Goal: Task Accomplishment & Management: Complete application form

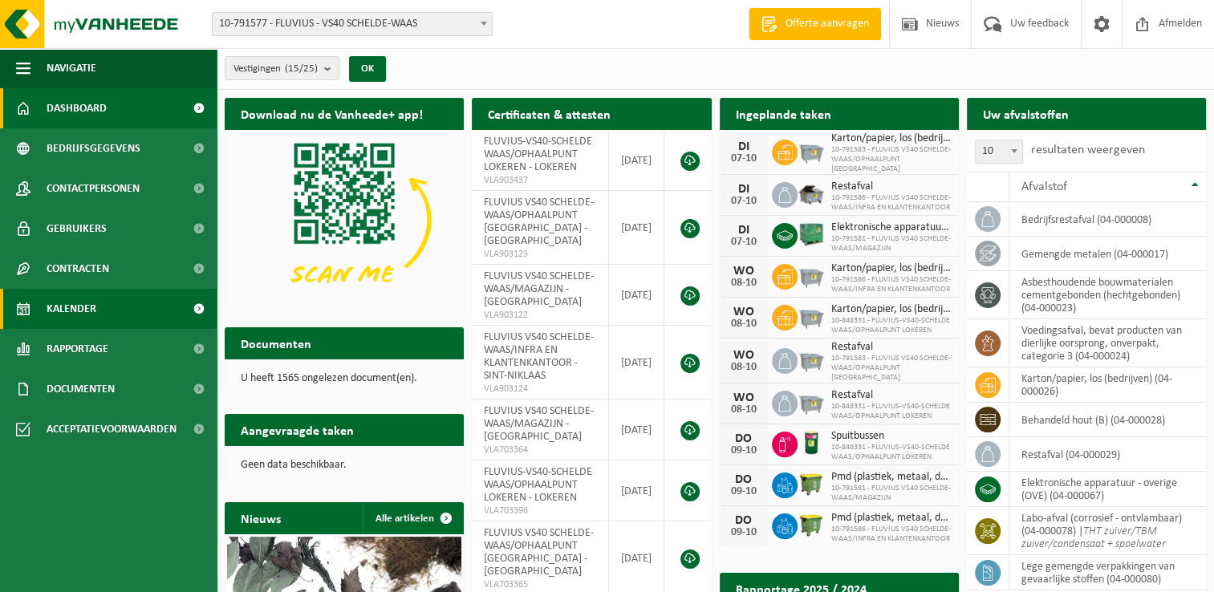
click at [78, 314] on span "Kalender" at bounding box center [72, 309] width 50 height 40
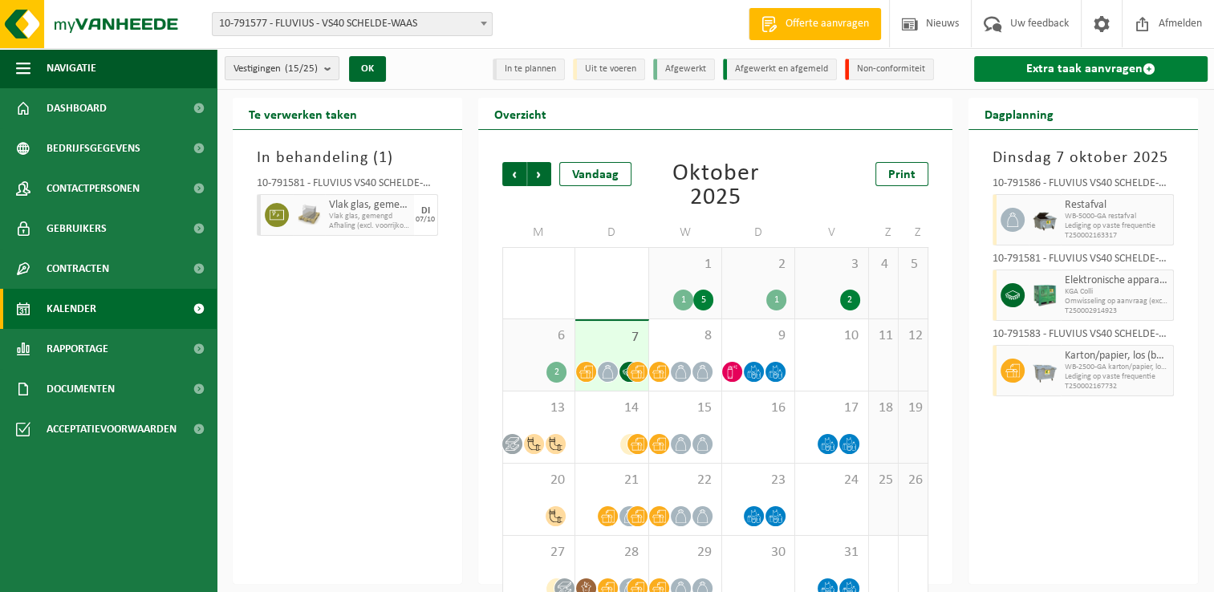
click at [1072, 69] on link "Extra taak aanvragen" at bounding box center [1090, 69] width 233 height 26
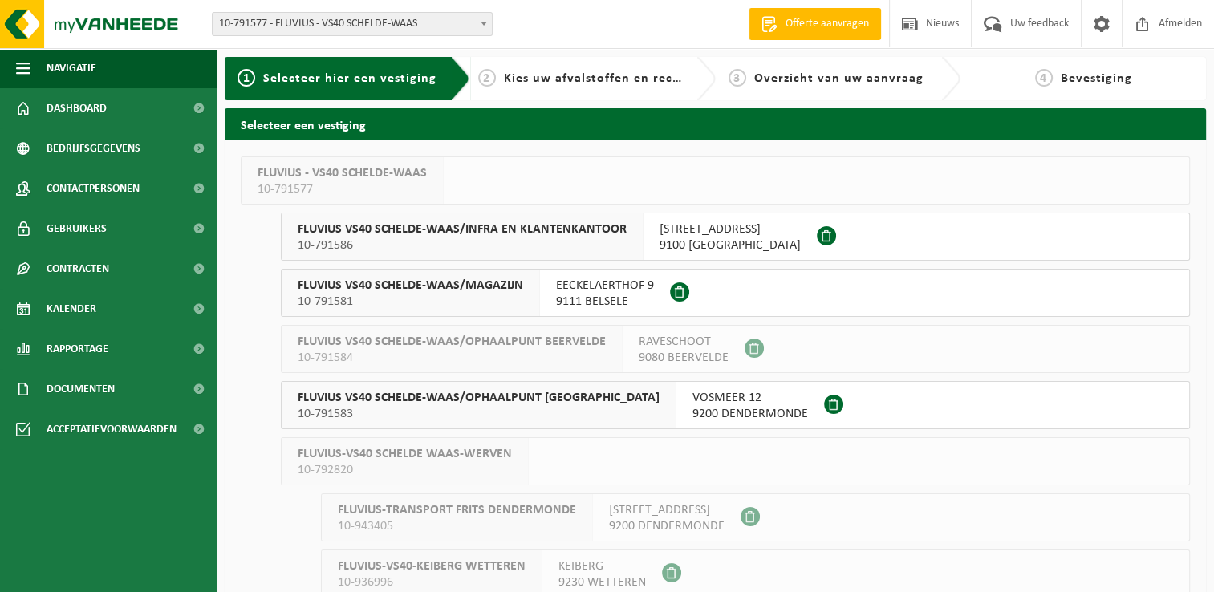
click at [434, 293] on span "FLUVIUS VS40 SCHELDE-WAAS/MAGAZIJN" at bounding box center [410, 286] width 225 height 16
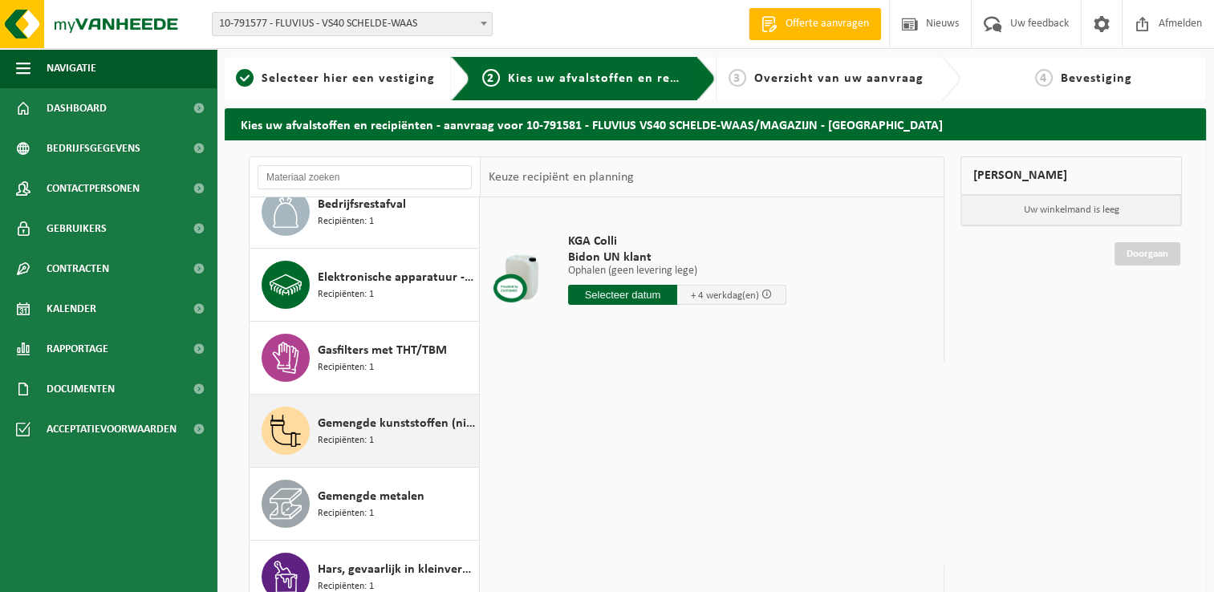
scroll to position [321, 0]
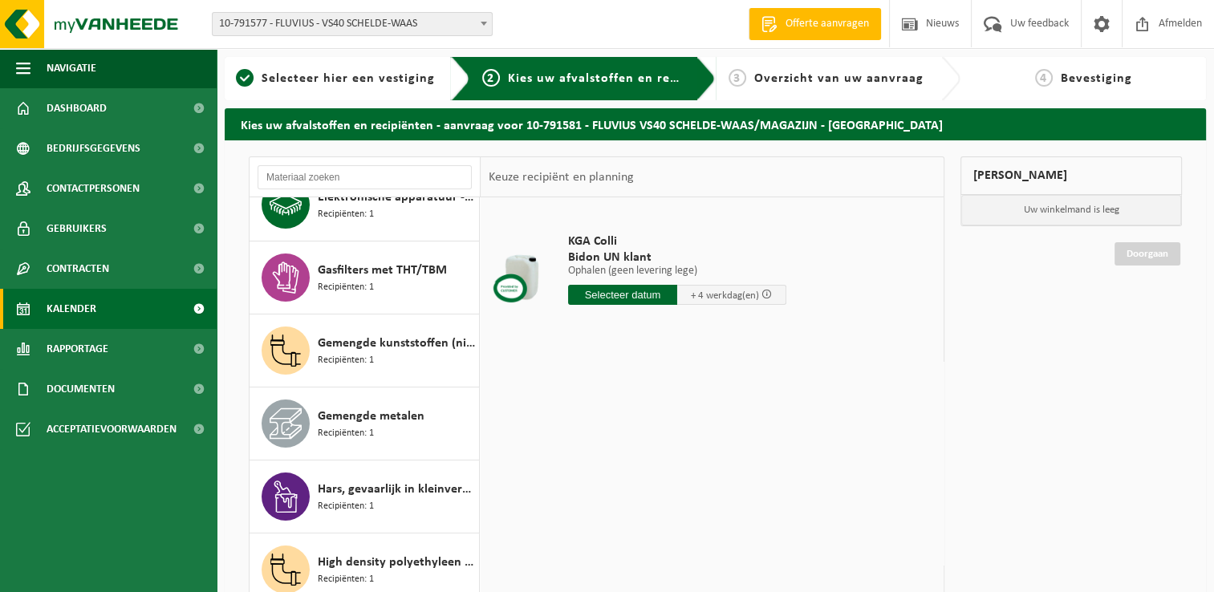
click at [83, 310] on span "Kalender" at bounding box center [72, 309] width 50 height 40
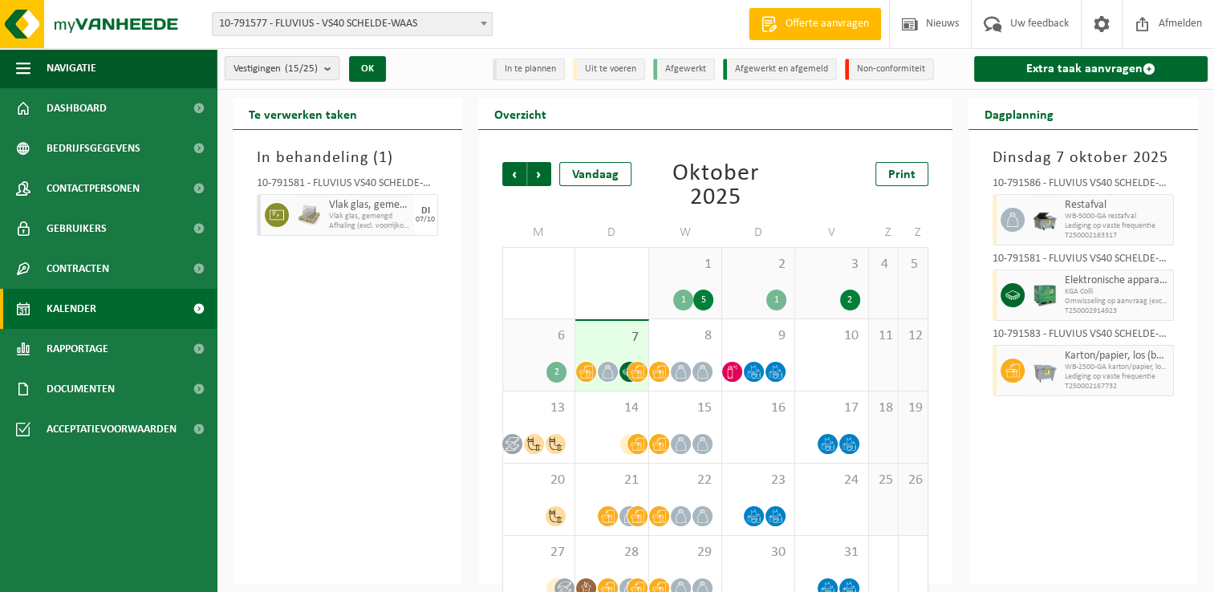
click at [330, 68] on b "submit" at bounding box center [331, 68] width 14 height 22
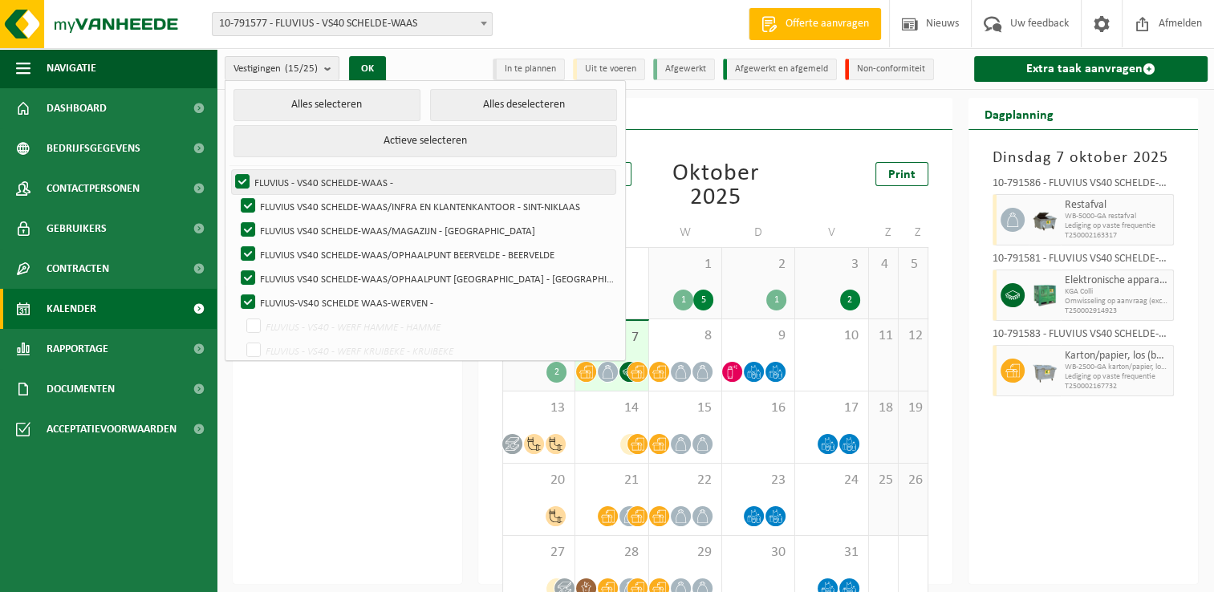
click at [241, 181] on label "FLUVIUS - VS40 SCHELDE-WAAS -" at bounding box center [423, 182] width 383 height 24
click at [229, 170] on input "FLUVIUS - VS40 SCHELDE-WAAS -" at bounding box center [229, 169] width 1 height 1
checkbox input "false"
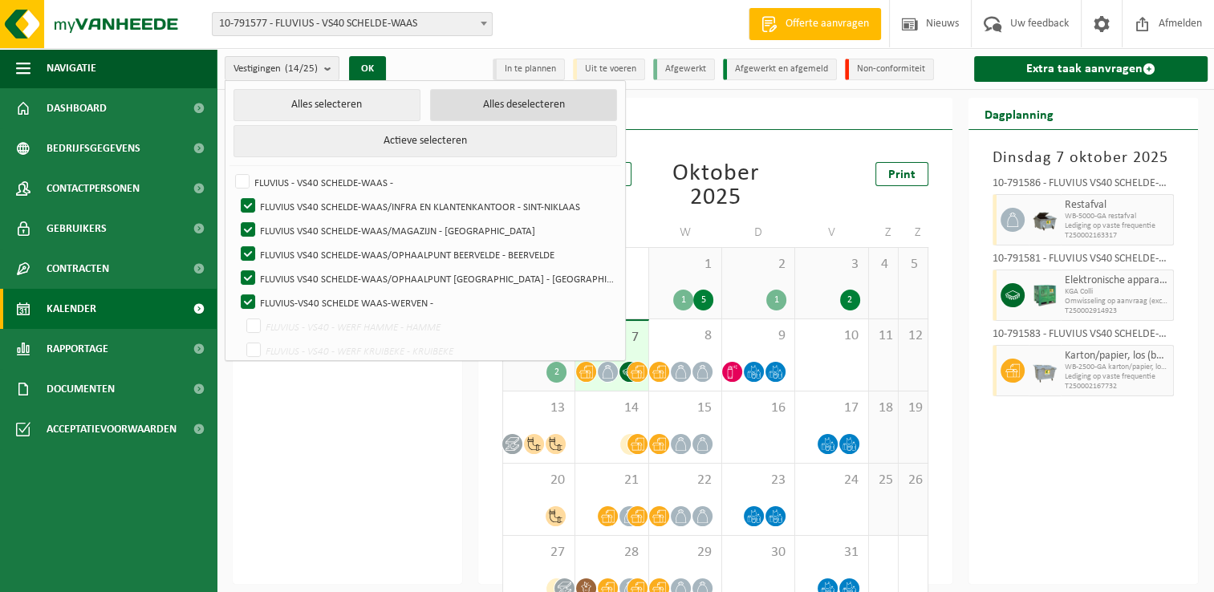
click at [485, 101] on button "Alles deselecteren" at bounding box center [523, 105] width 187 height 32
checkbox input "false"
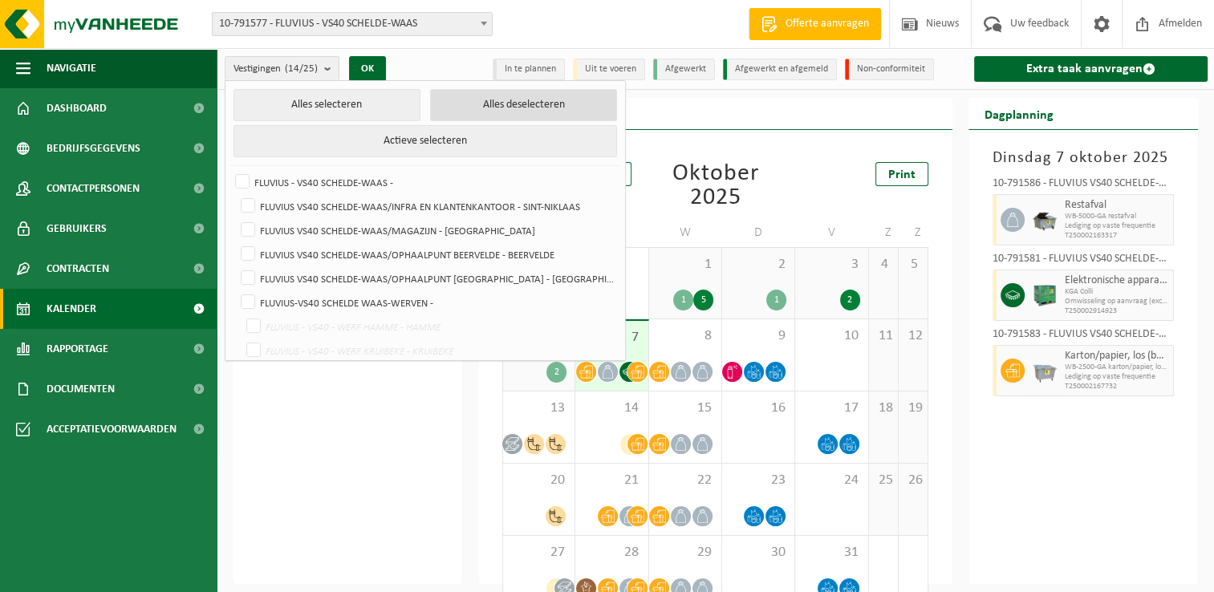
checkbox input "false"
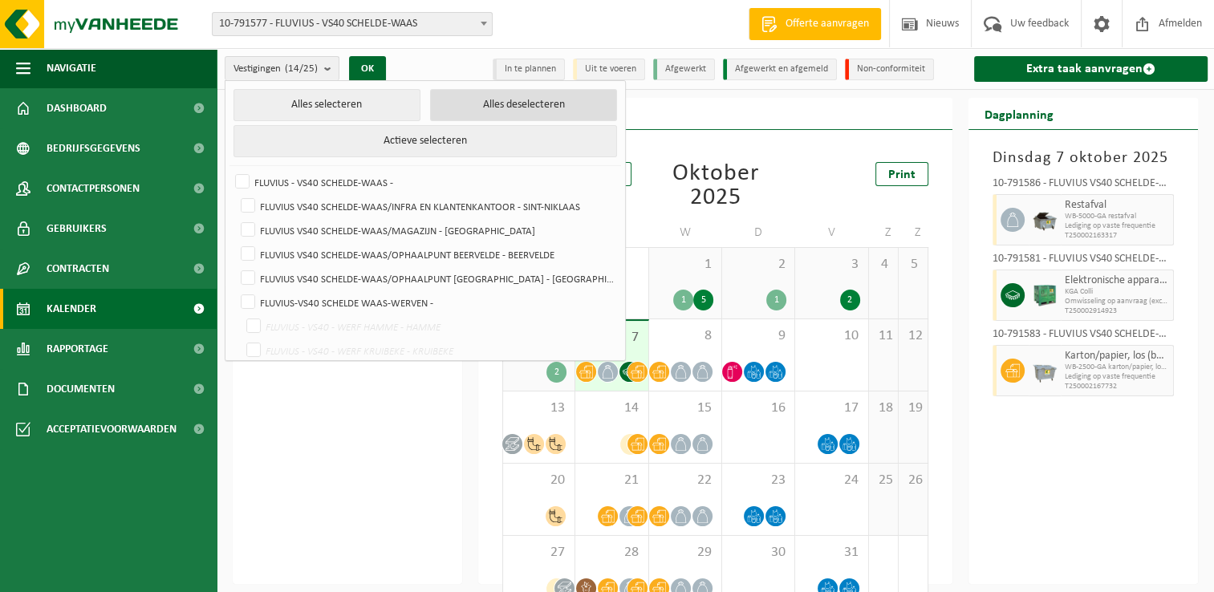
checkbox input "false"
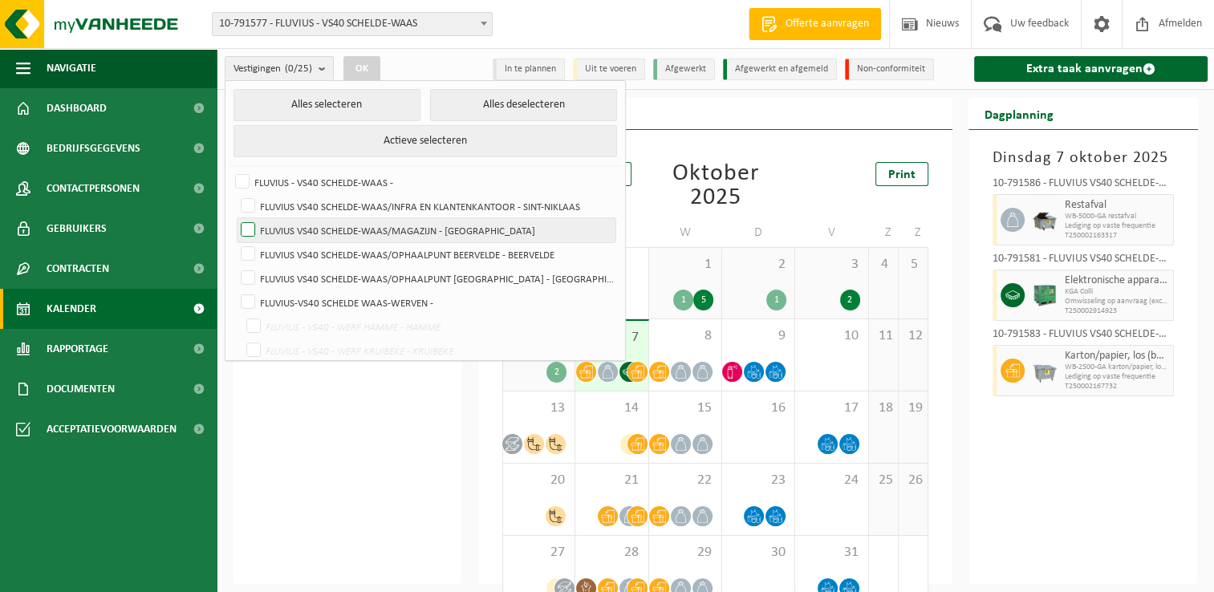
click at [241, 231] on label "FLUVIUS VS40 SCHELDE-WAAS/MAGAZIJN - BELSELE" at bounding box center [426, 230] width 378 height 24
click at [235, 218] on input "FLUVIUS VS40 SCHELDE-WAAS/MAGAZIJN - BELSELE" at bounding box center [234, 217] width 1 height 1
checkbox input "true"
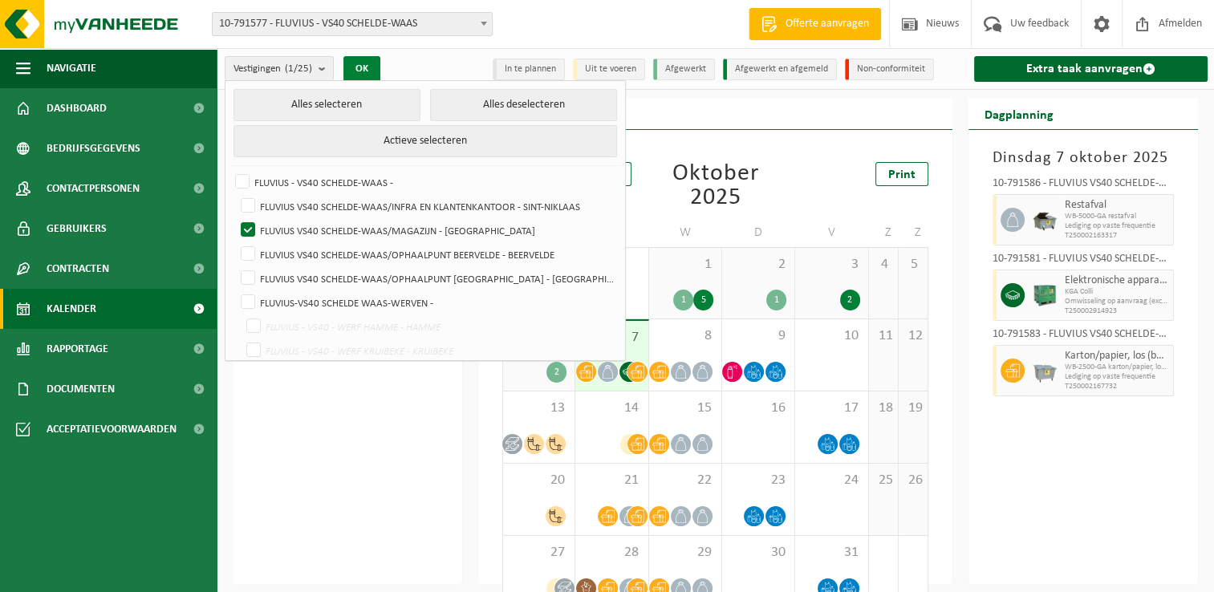
click at [363, 72] on button "OK" at bounding box center [361, 69] width 37 height 26
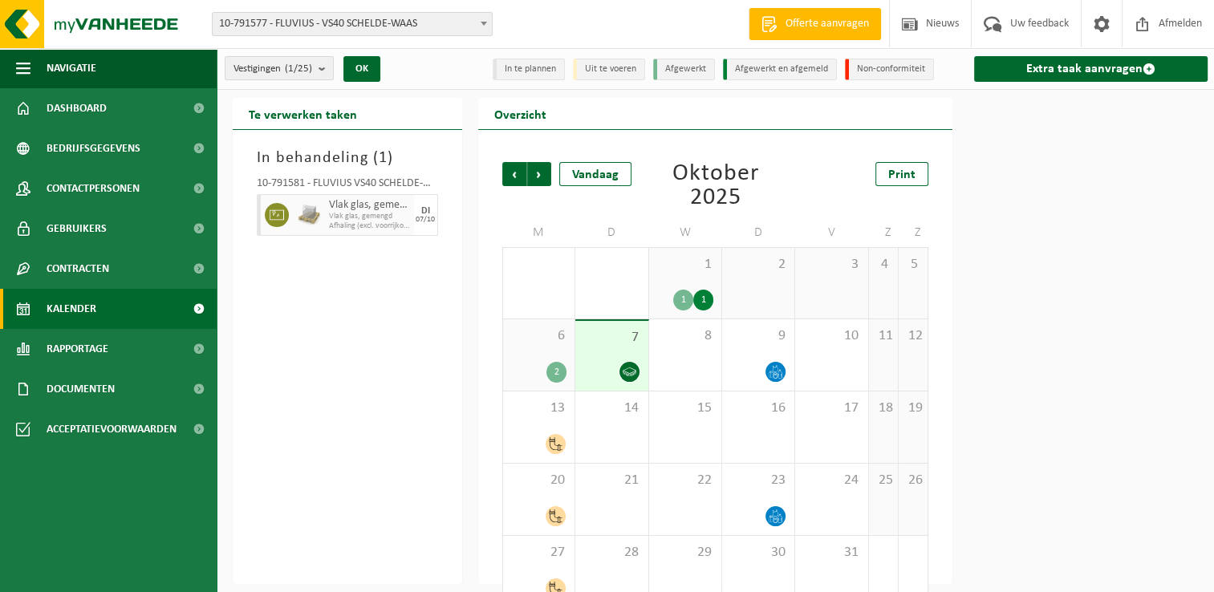
click at [551, 363] on div "2" at bounding box center [556, 372] width 20 height 21
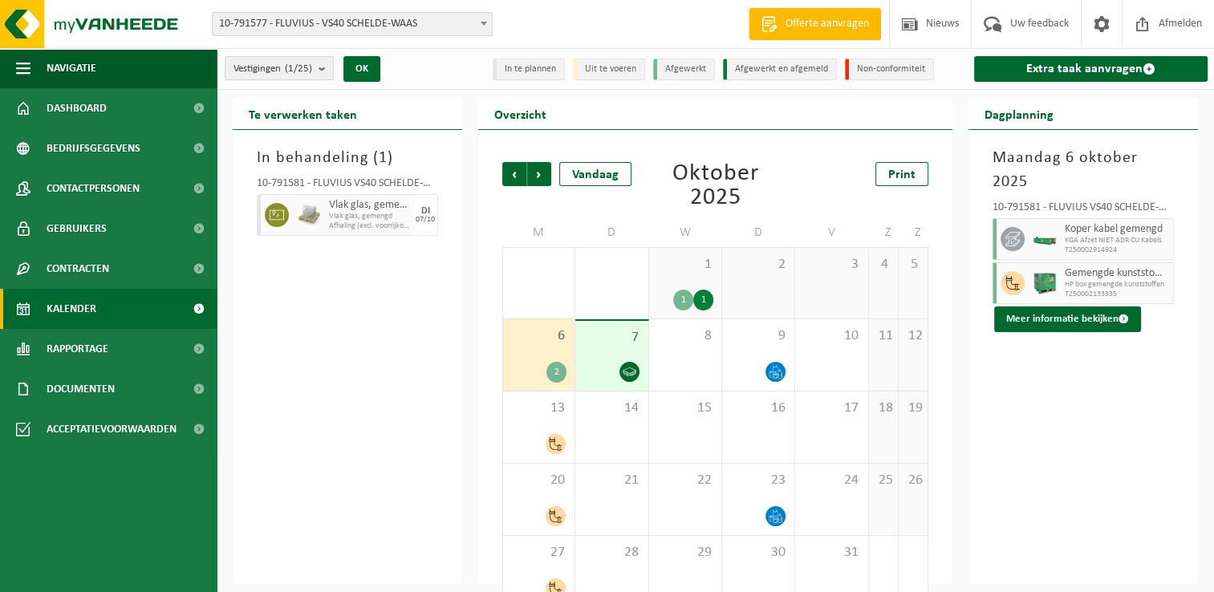
click at [602, 361] on div at bounding box center [611, 372] width 56 height 22
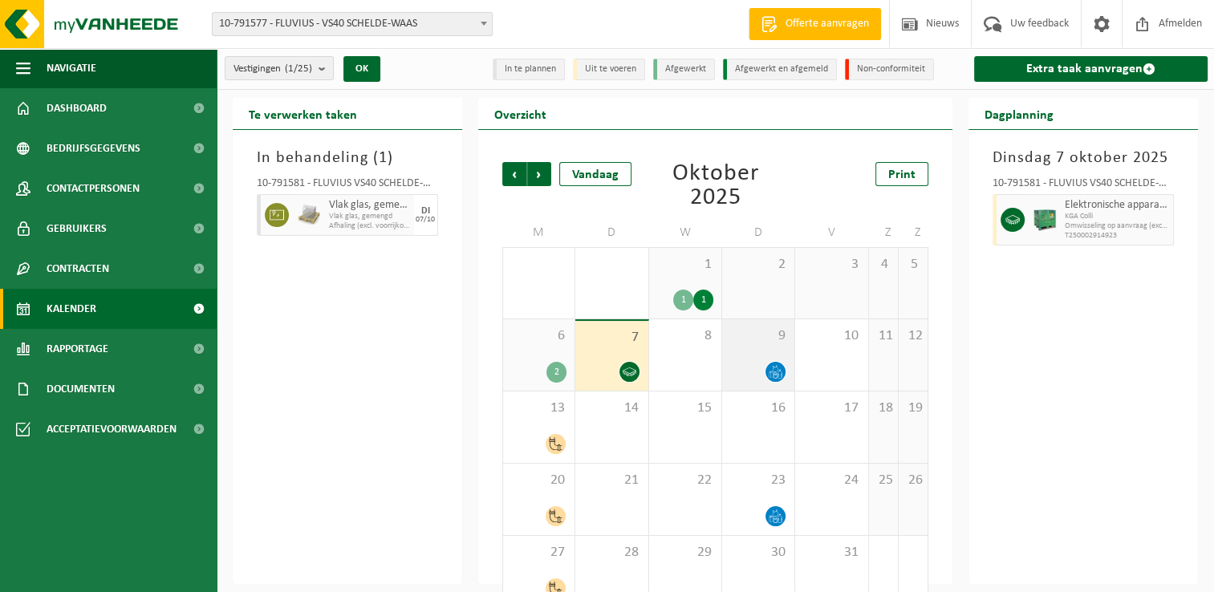
click at [779, 370] on icon at bounding box center [775, 372] width 14 height 14
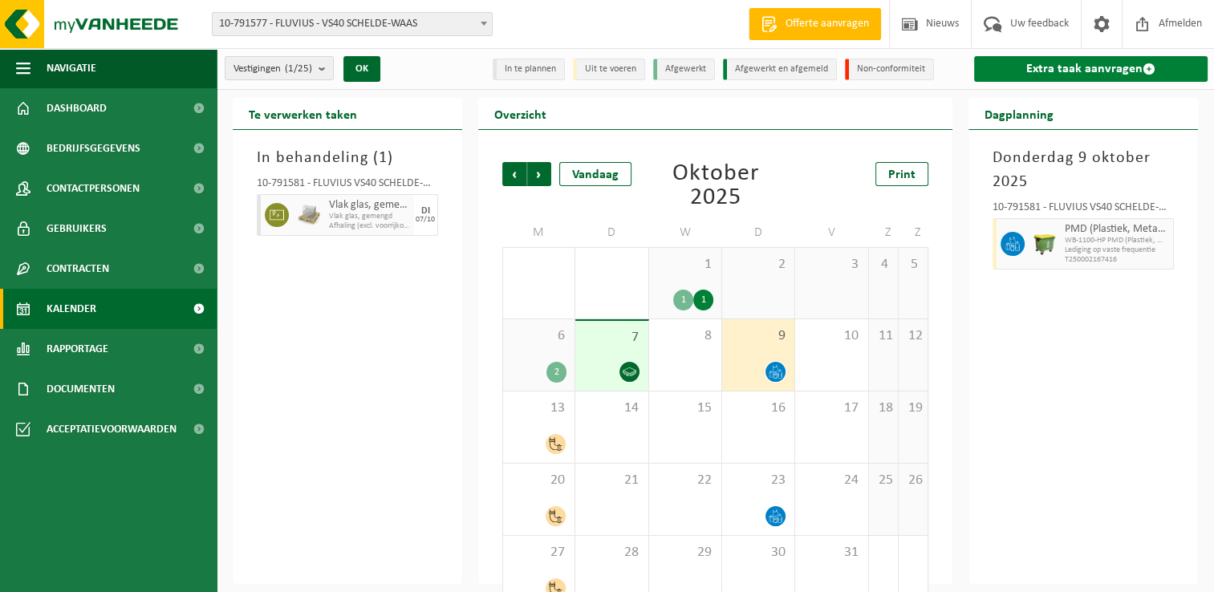
click at [1040, 71] on link "Extra taak aanvragen" at bounding box center [1090, 69] width 233 height 26
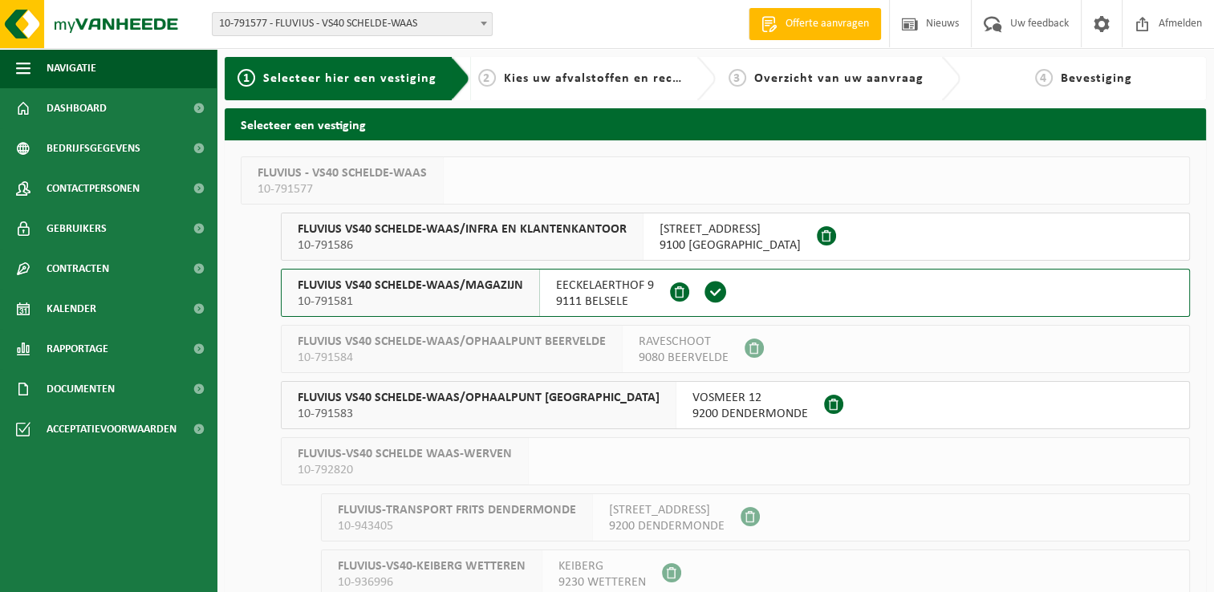
click at [448, 291] on span "FLUVIUS VS40 SCHELDE-WAAS/MAGAZIJN" at bounding box center [410, 286] width 225 height 16
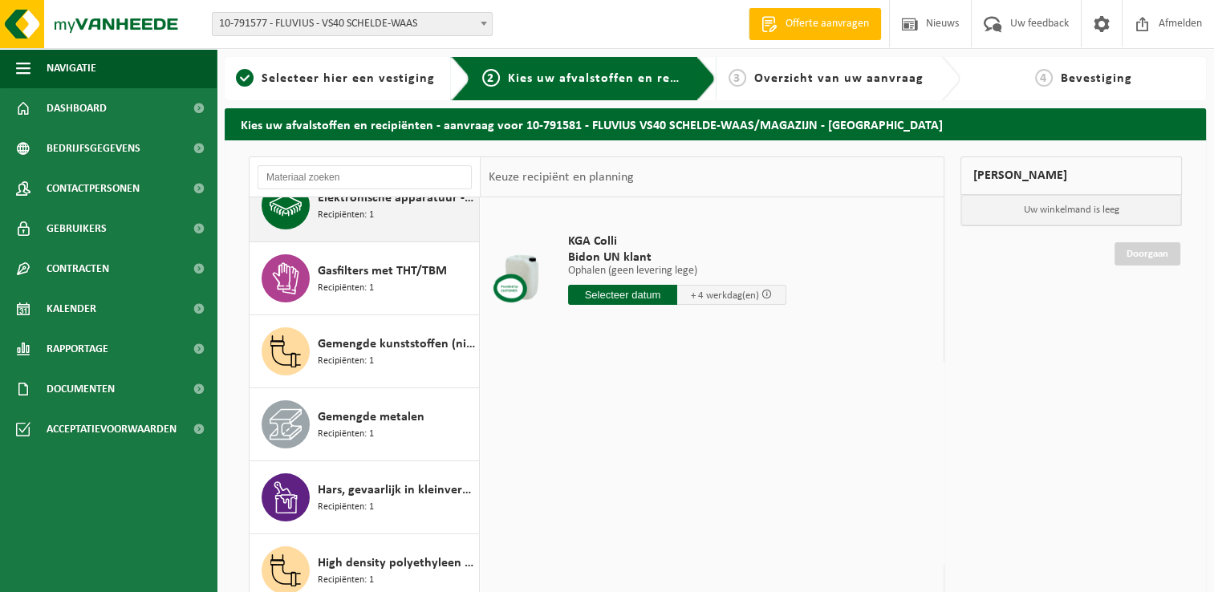
scroll to position [321, 0]
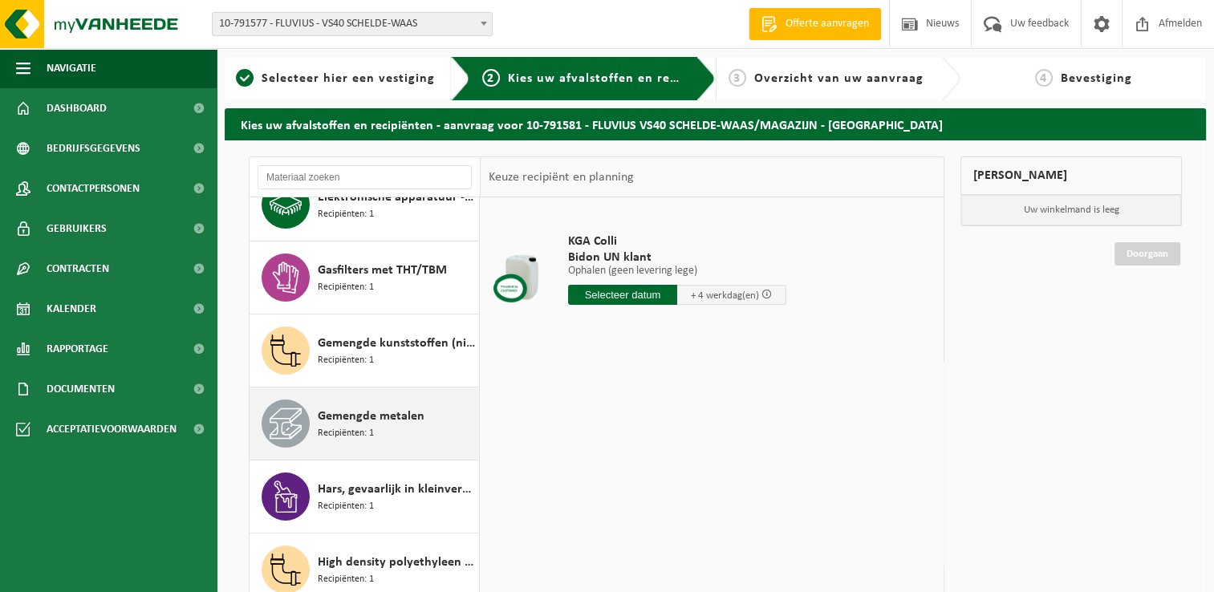
click at [367, 435] on span "Recipiënten: 1" at bounding box center [346, 433] width 56 height 15
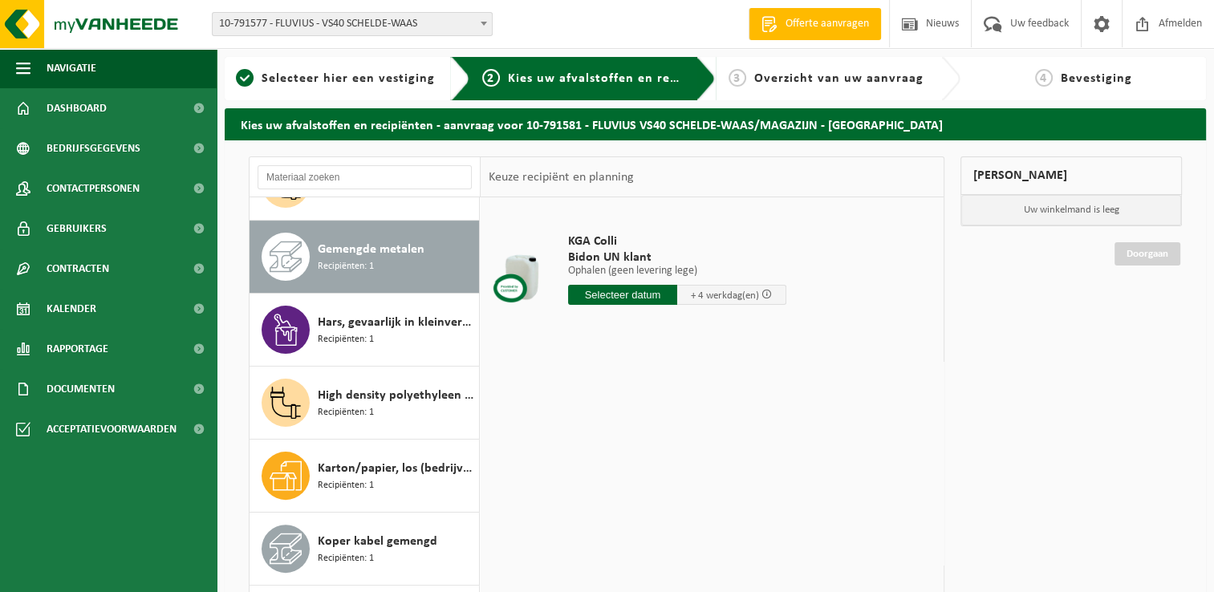
scroll to position [510, 0]
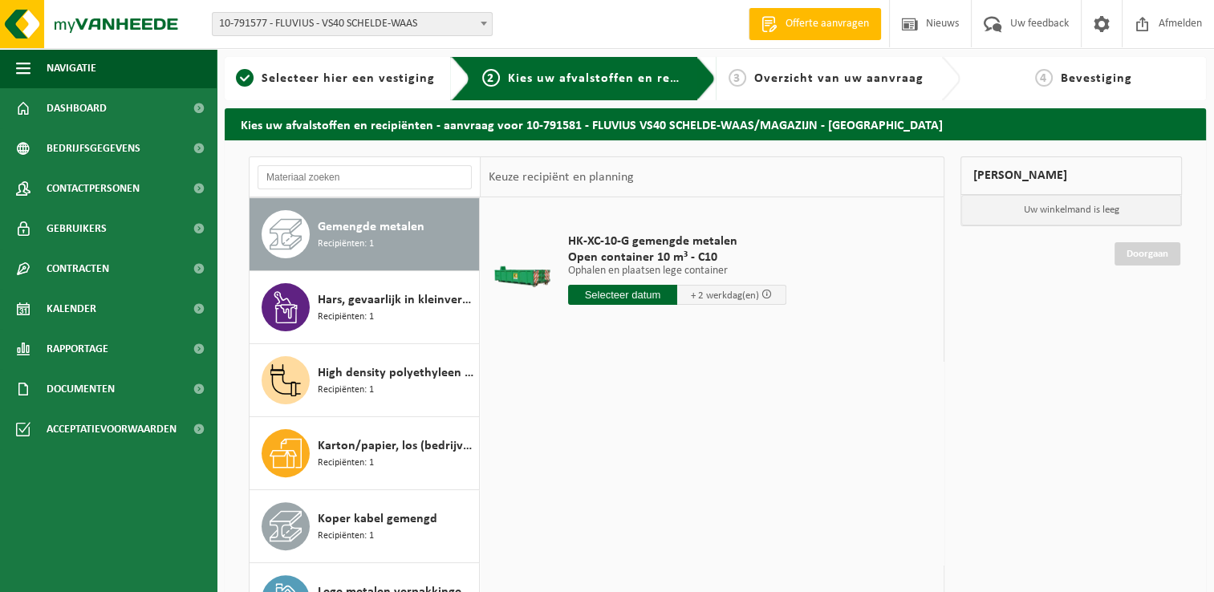
click at [647, 300] on input "text" at bounding box center [622, 295] width 109 height 20
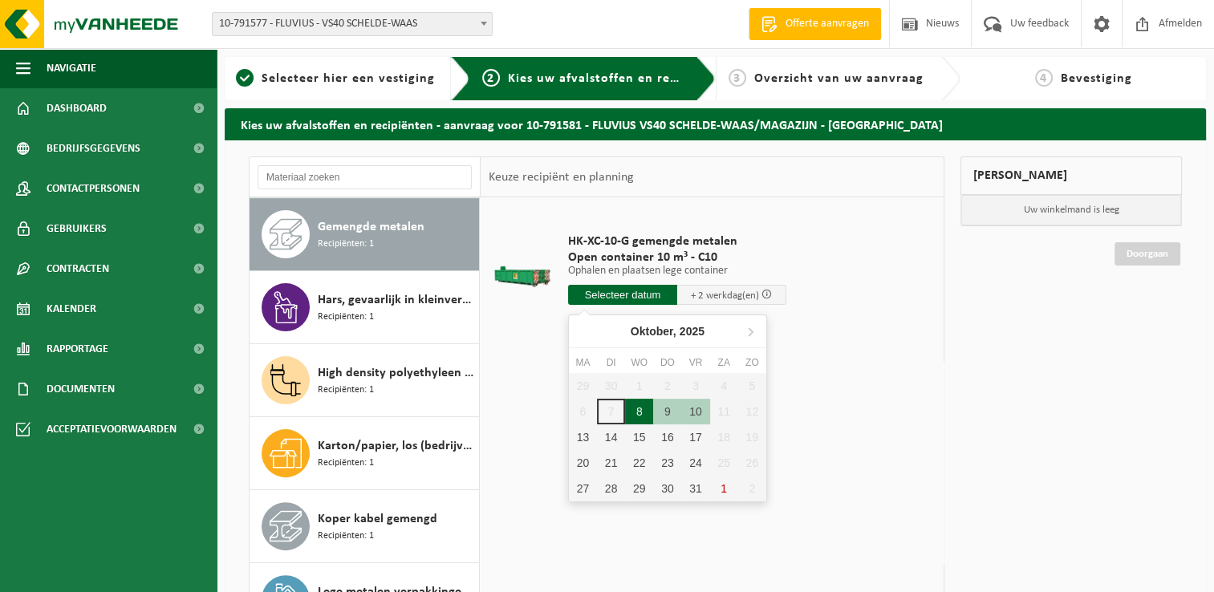
click at [636, 420] on div "8" at bounding box center [639, 412] width 28 height 26
type input "Van 2025-10-08"
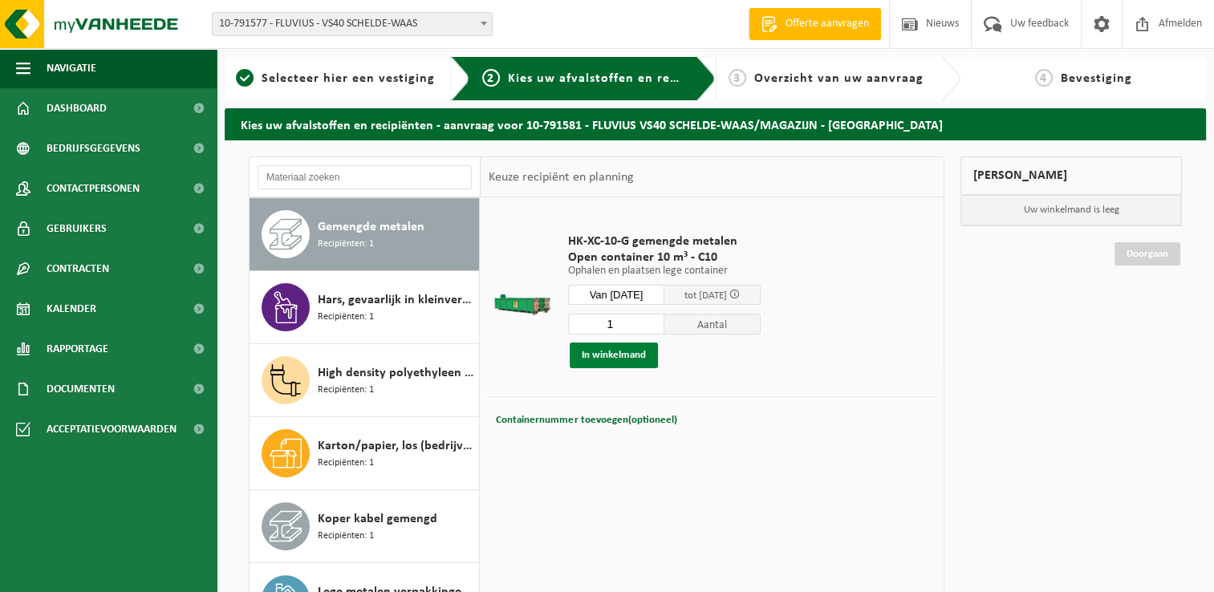
click at [606, 351] on button "In winkelmand" at bounding box center [614, 356] width 88 height 26
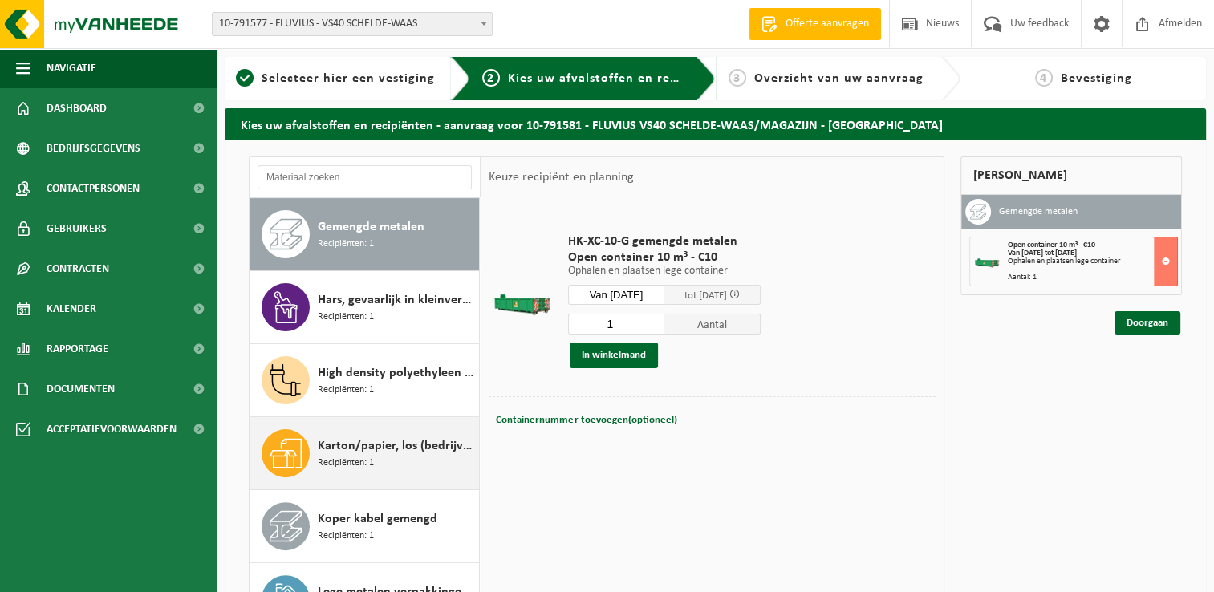
click at [381, 438] on span "Karton/papier, los (bedrijven)" at bounding box center [396, 445] width 157 height 19
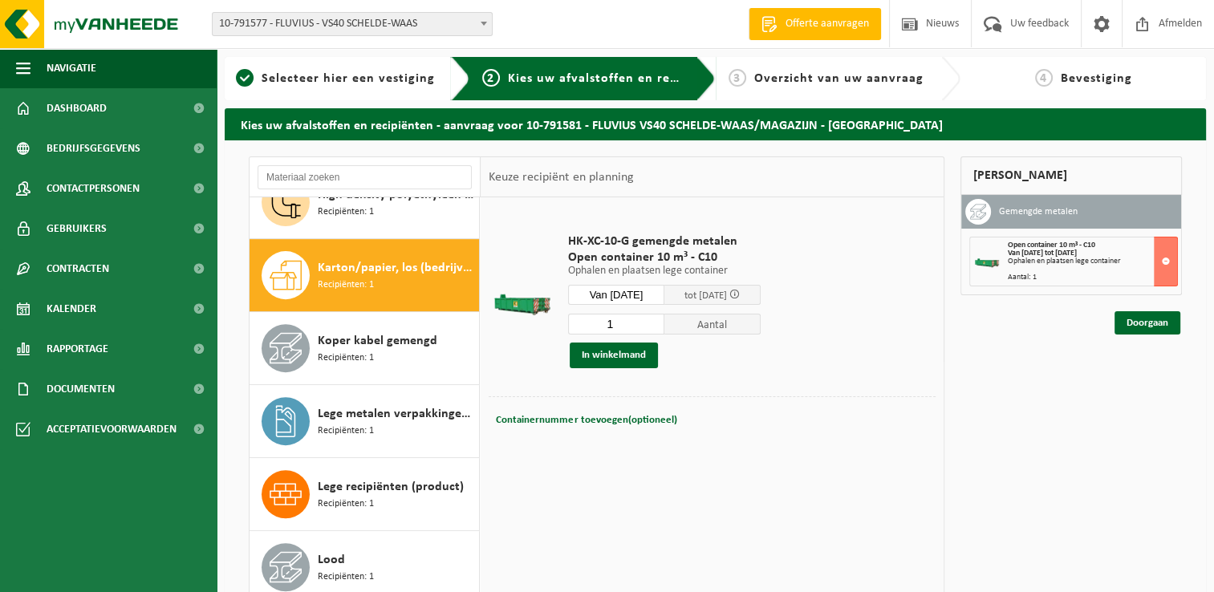
scroll to position [728, 0]
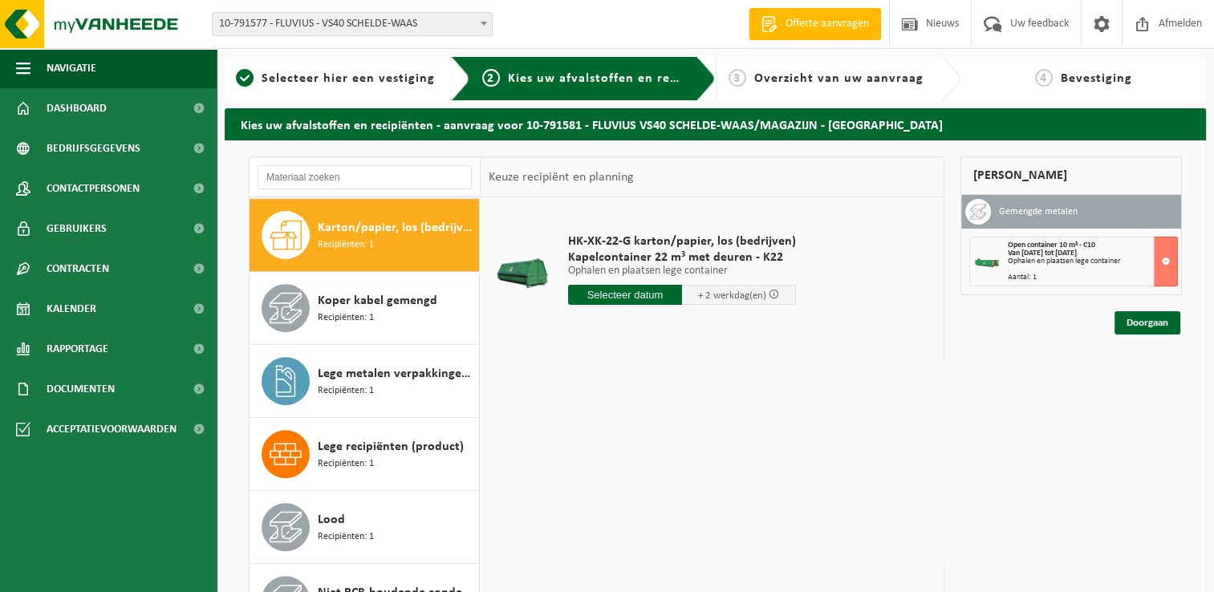
click at [641, 294] on input "text" at bounding box center [625, 295] width 114 height 20
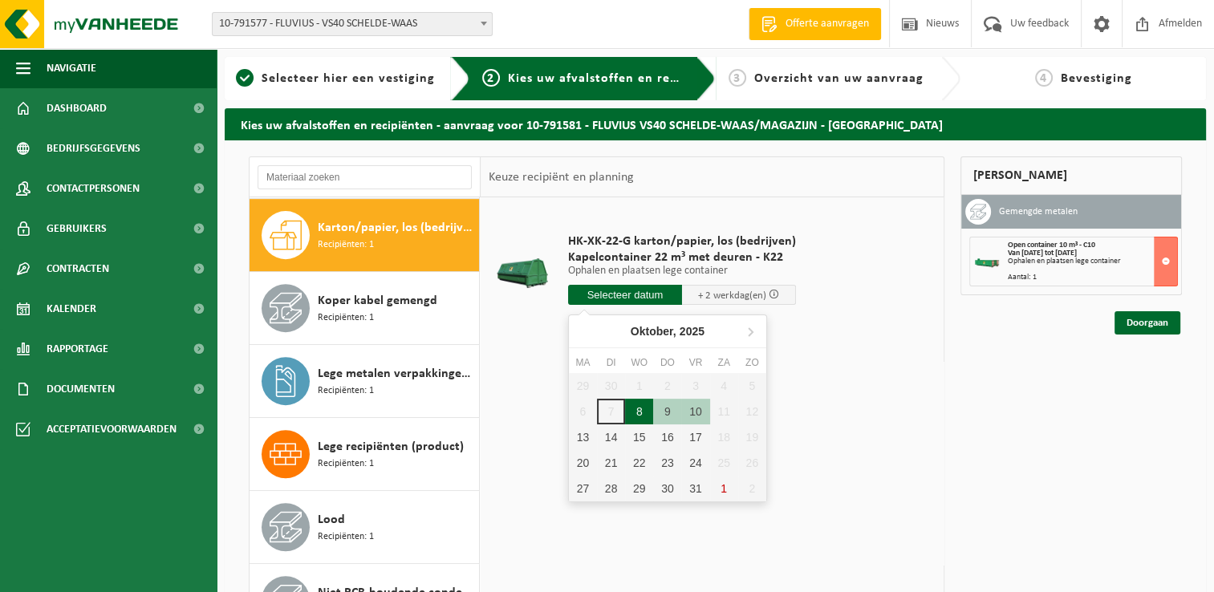
click at [635, 412] on div "8" at bounding box center [639, 412] width 28 height 26
type input "Van 2025-10-08"
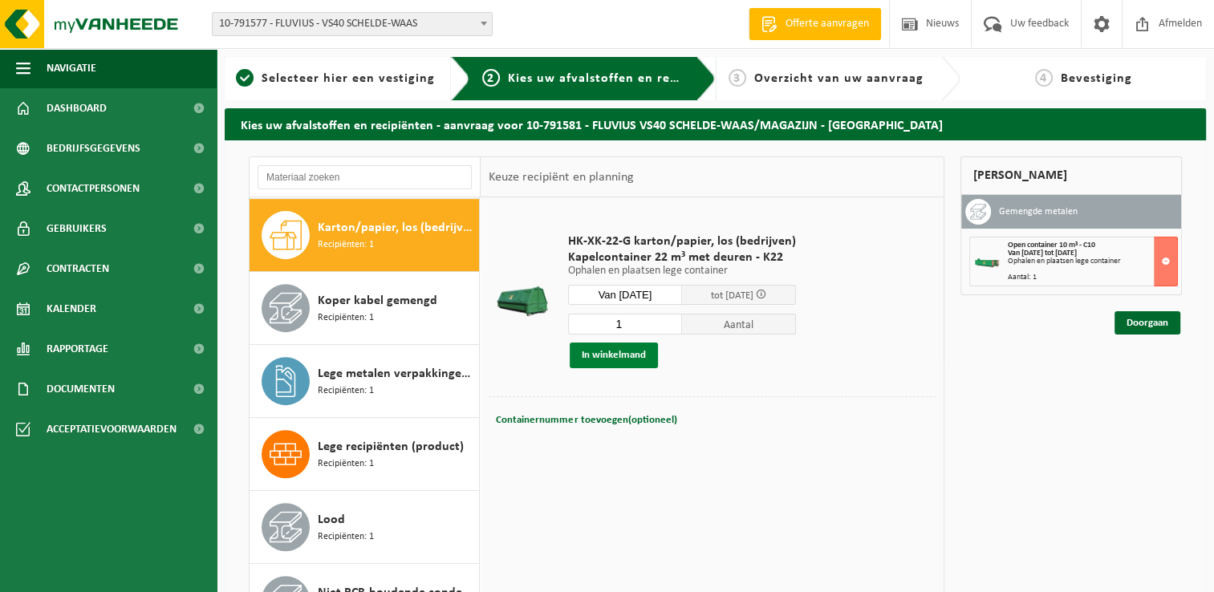
click at [626, 343] on button "In winkelmand" at bounding box center [614, 356] width 88 height 26
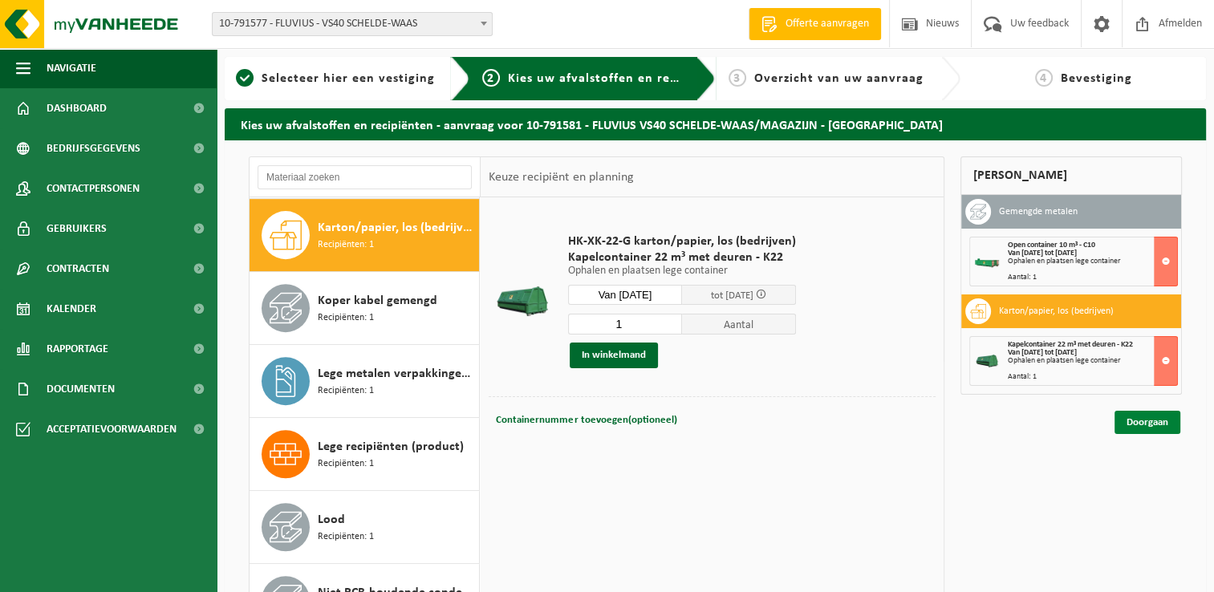
click at [1136, 422] on link "Doorgaan" at bounding box center [1147, 422] width 66 height 23
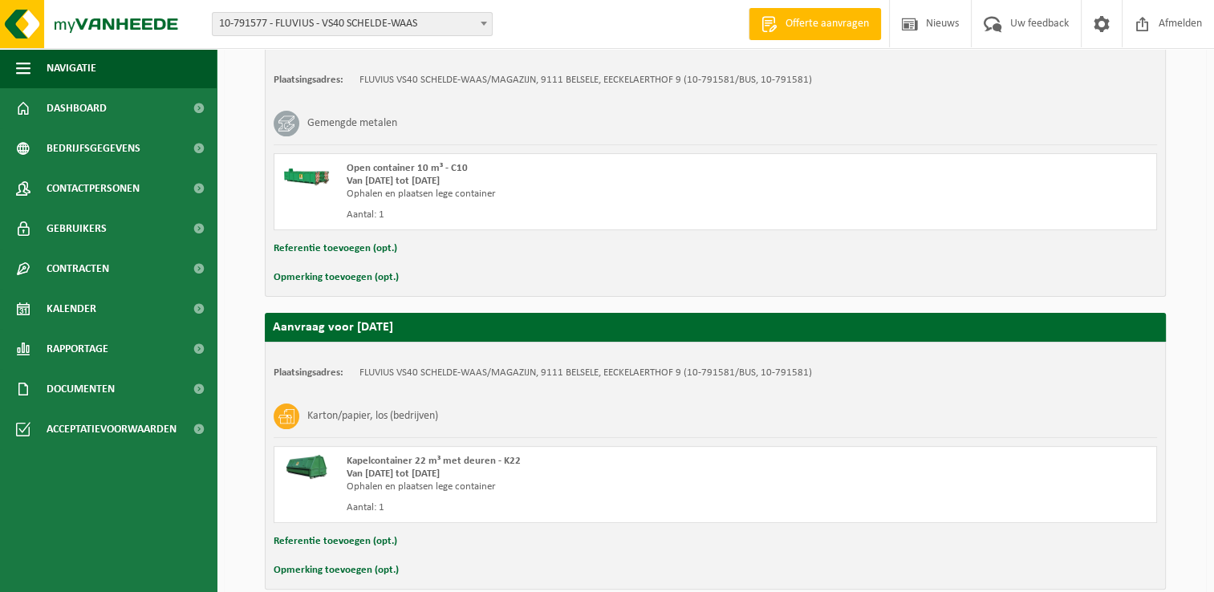
scroll to position [387, 0]
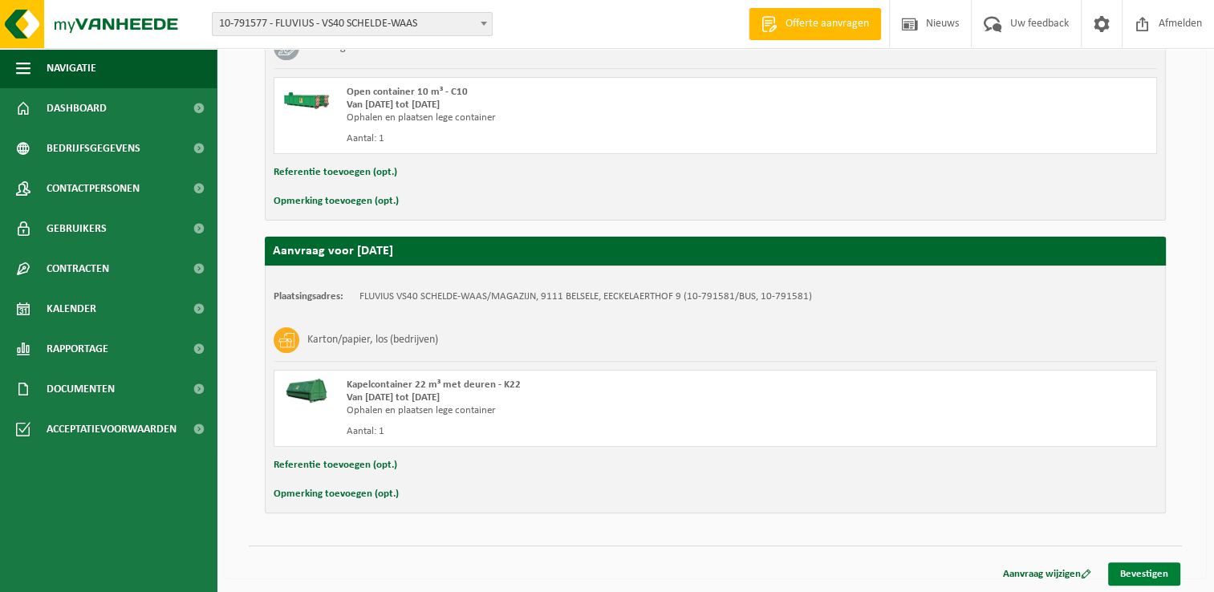
click at [1148, 573] on link "Bevestigen" at bounding box center [1144, 573] width 72 height 23
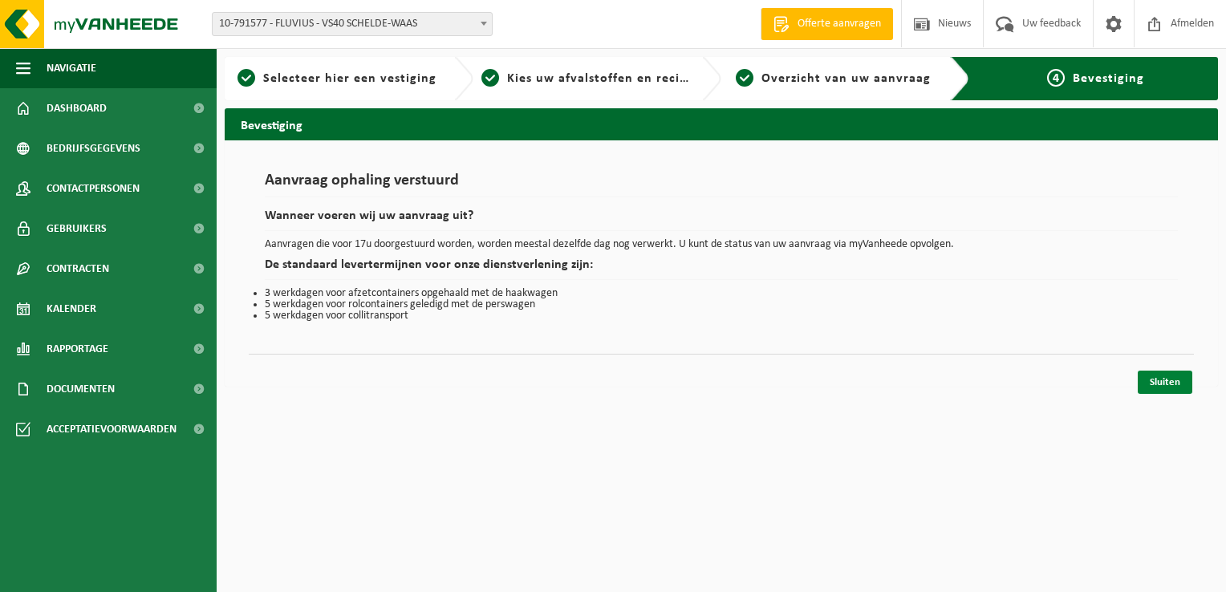
click at [1151, 377] on link "Sluiten" at bounding box center [1164, 382] width 55 height 23
